Goal: Information Seeking & Learning: Learn about a topic

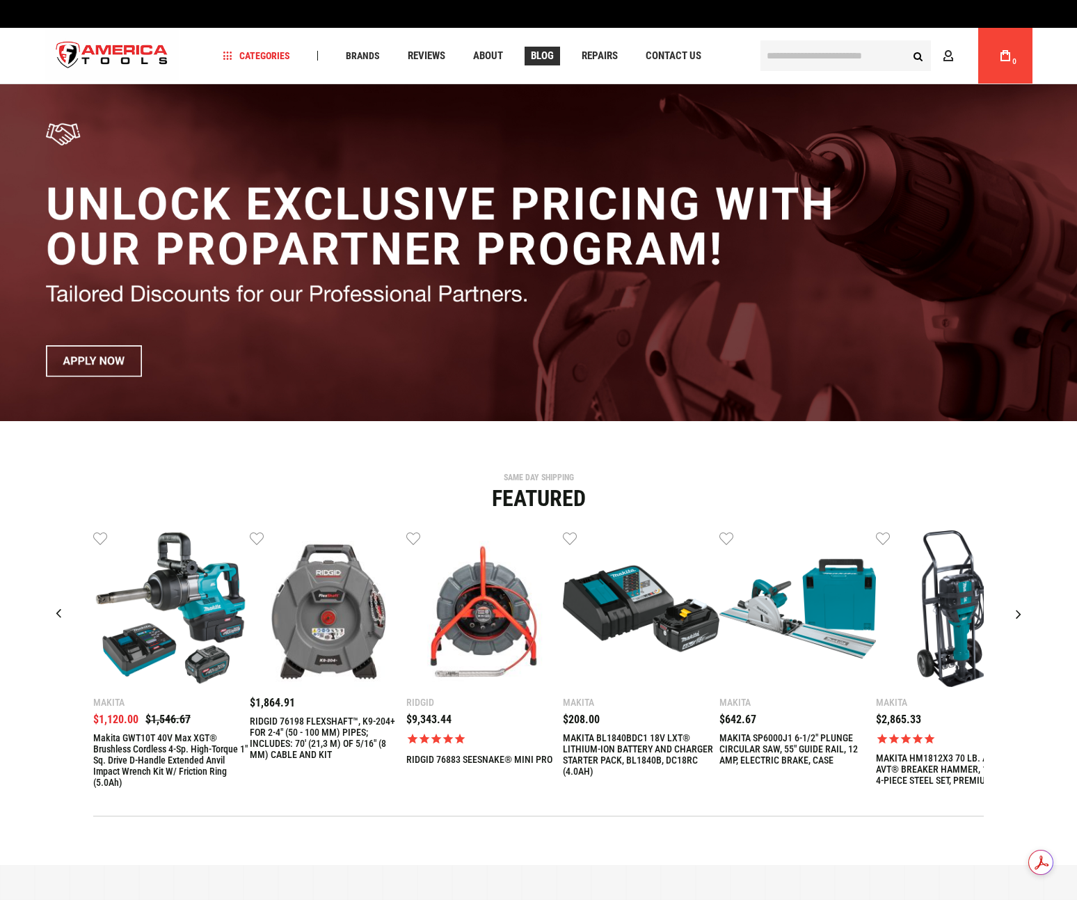
click at [556, 48] on link "Blog" at bounding box center [542, 56] width 35 height 19
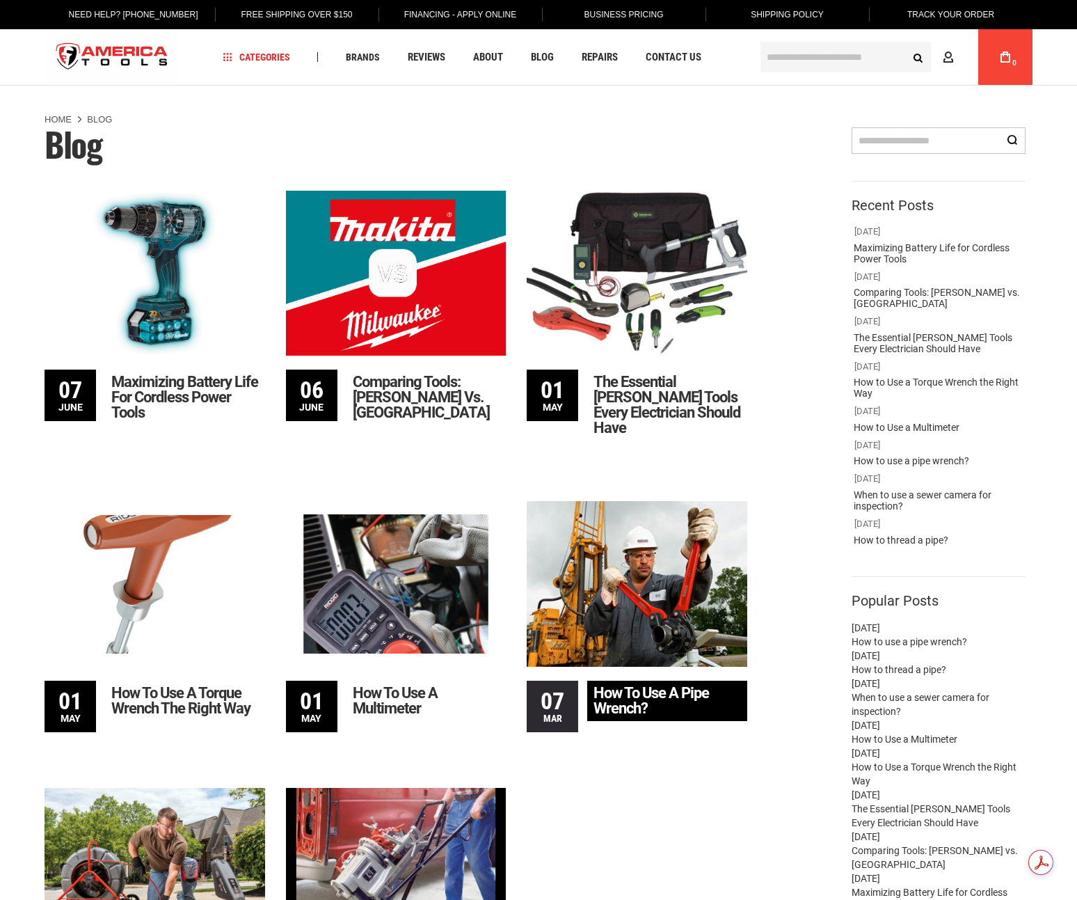
click at [652, 574] on img at bounding box center [637, 583] width 221 height 165
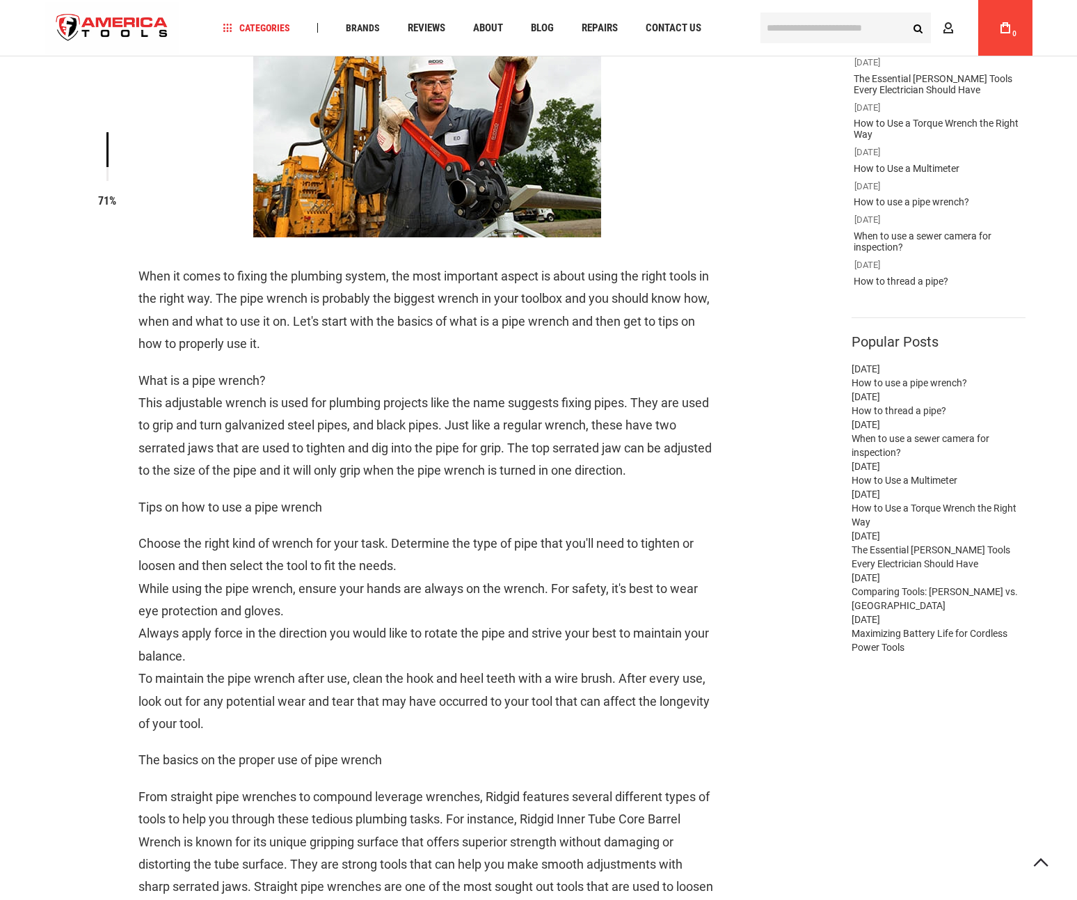
scroll to position [209, 0]
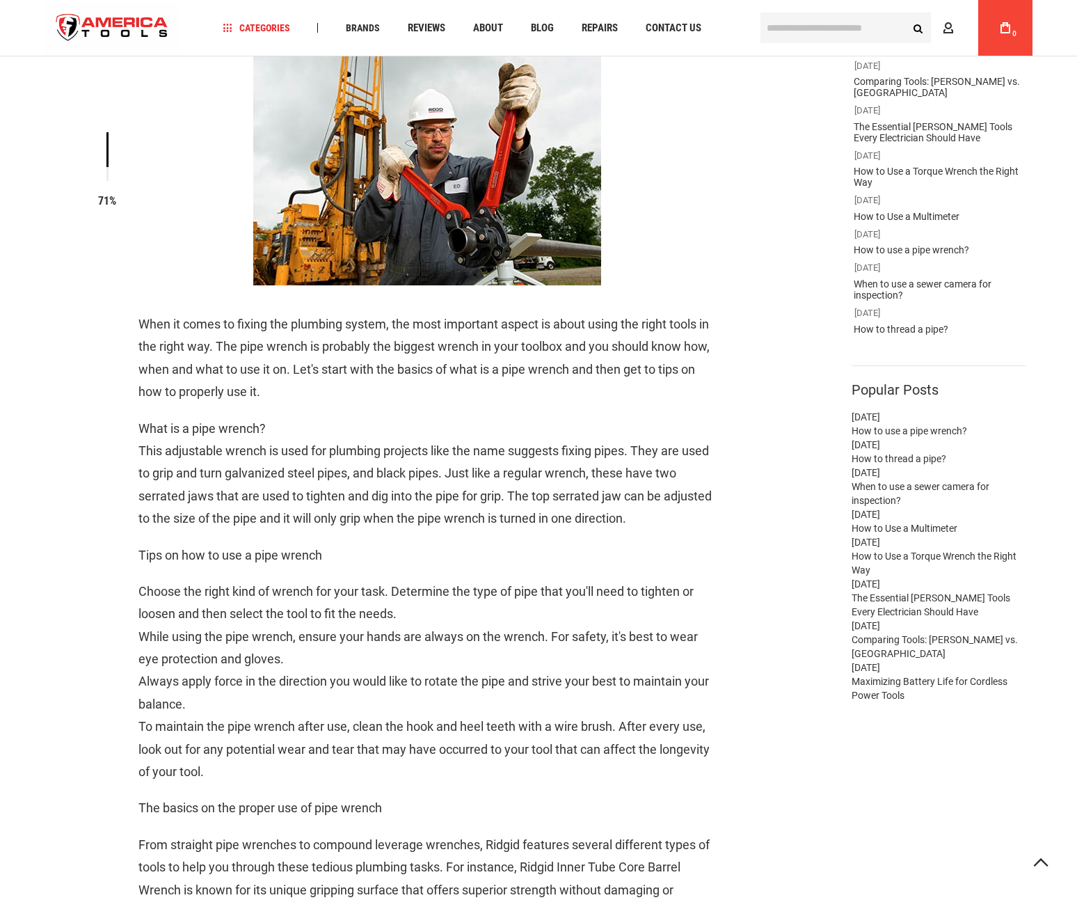
type input "**********"
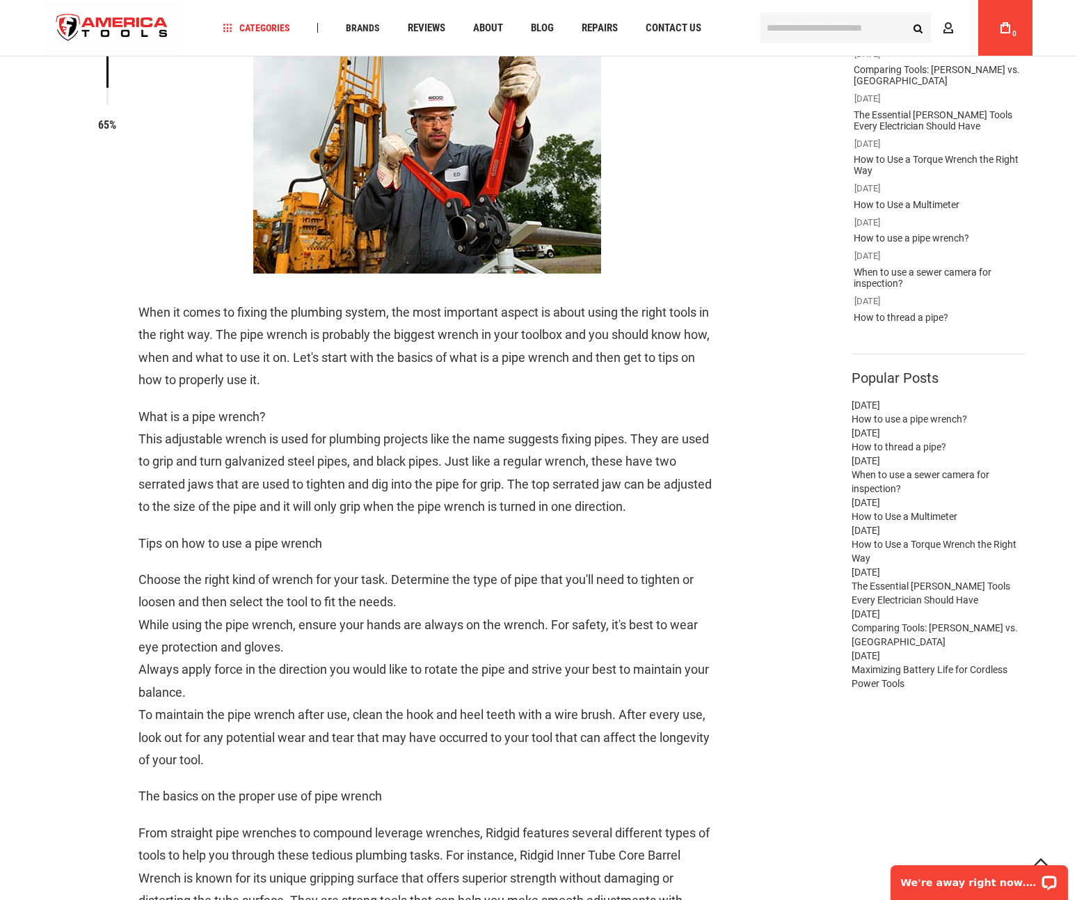
scroll to position [90, 0]
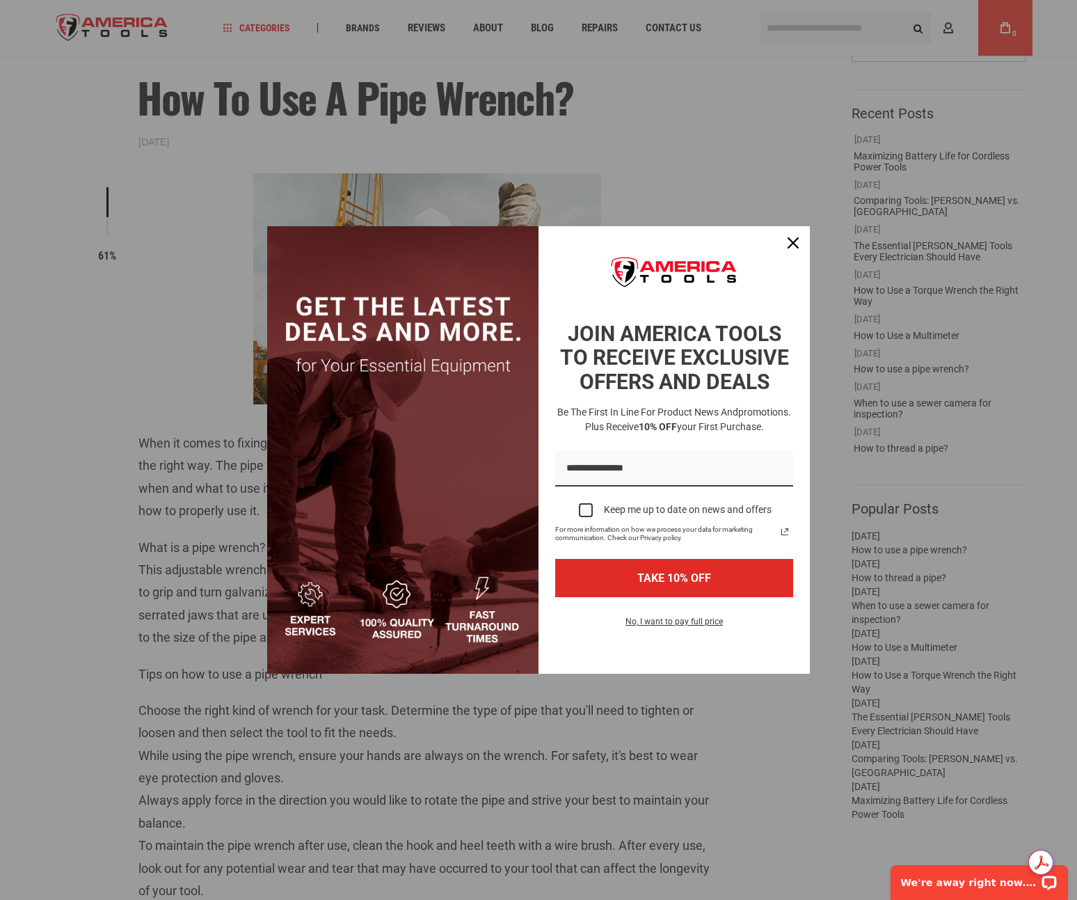
click at [288, 112] on div "Marketing offer form" at bounding box center [538, 450] width 1077 height 900
click at [788, 238] on icon "close icon" at bounding box center [793, 242] width 11 height 11
